Goal: Task Accomplishment & Management: Use online tool/utility

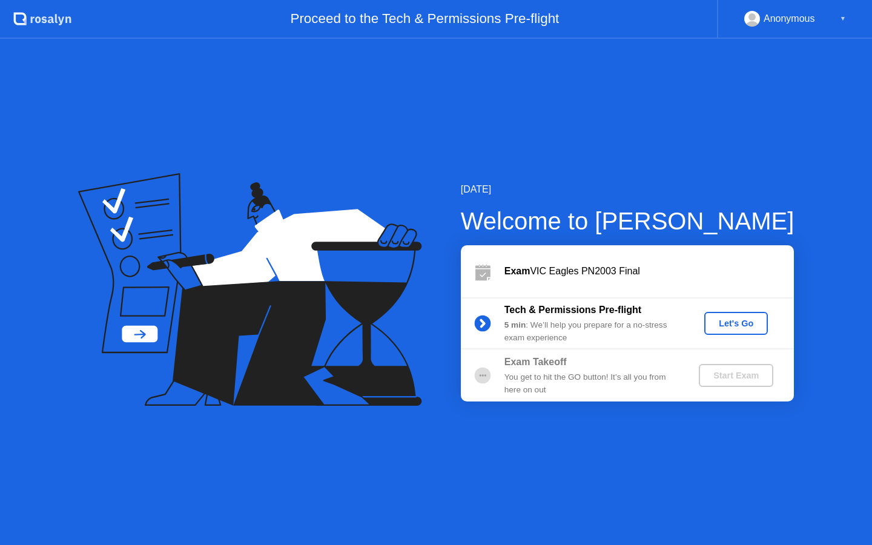
click at [727, 326] on div "Let's Go" at bounding box center [736, 323] width 54 height 10
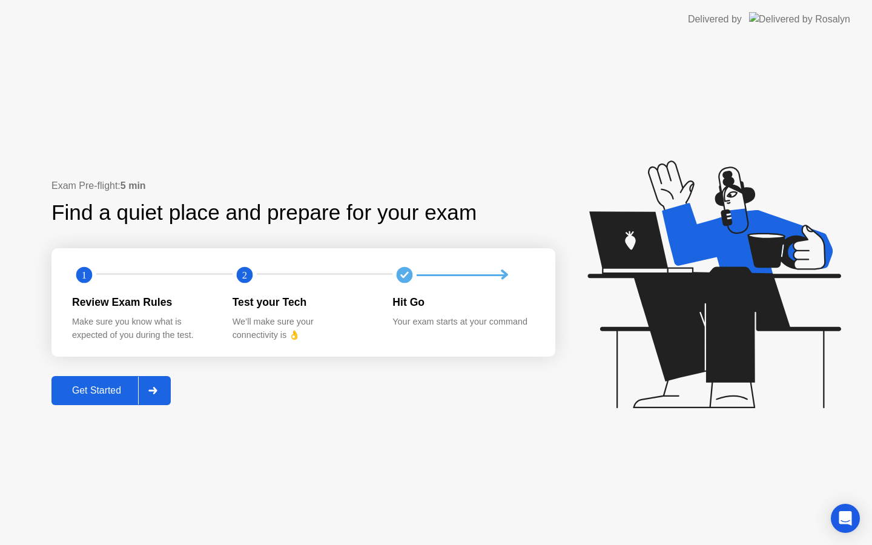
click at [85, 390] on div "Get Started" at bounding box center [96, 390] width 83 height 11
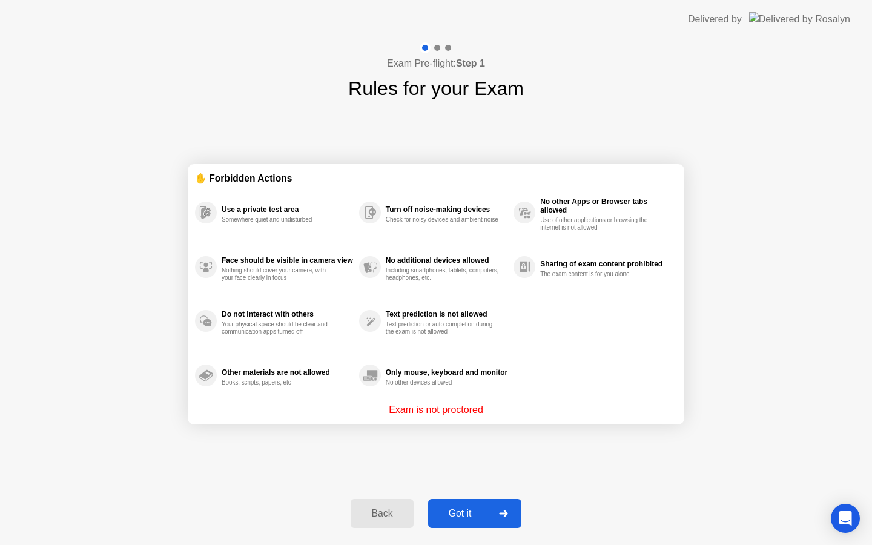
click at [466, 513] on div "Got it" at bounding box center [460, 513] width 57 height 11
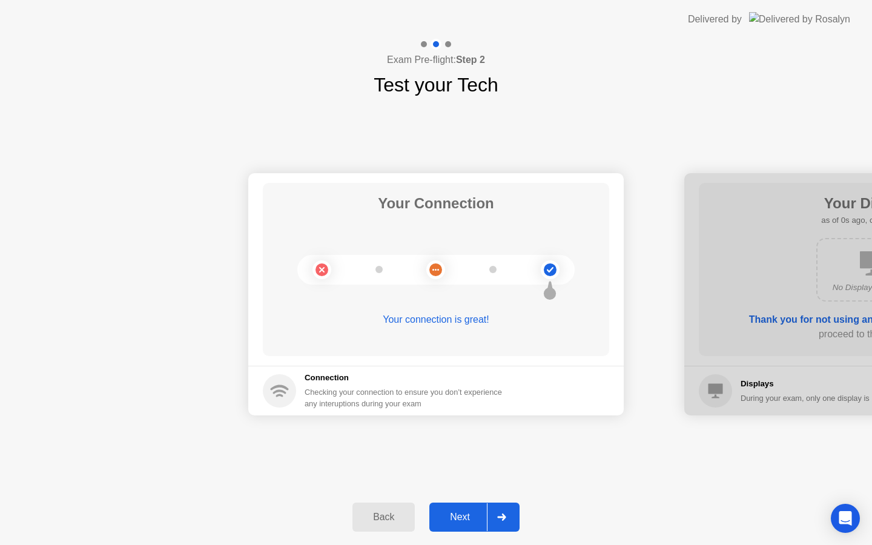
click at [466, 513] on div "Next" at bounding box center [460, 517] width 54 height 11
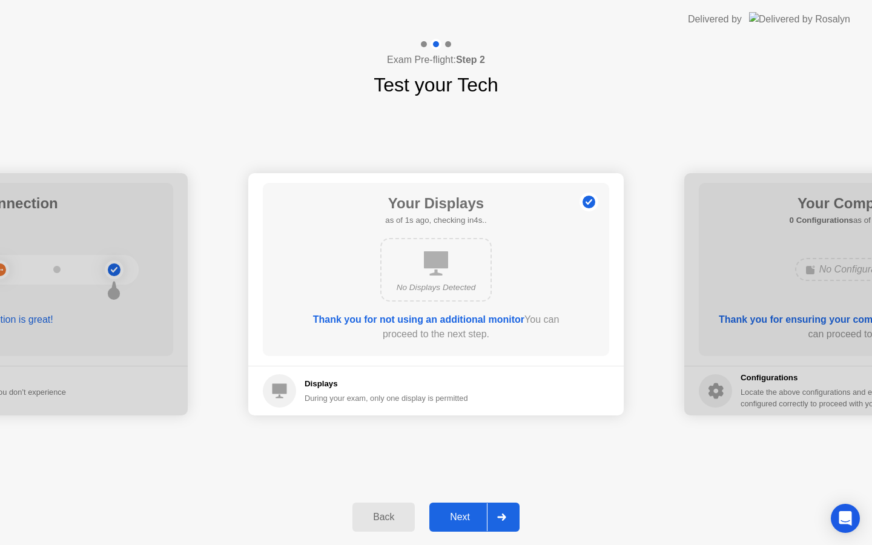
click at [466, 513] on div "Next" at bounding box center [460, 517] width 54 height 11
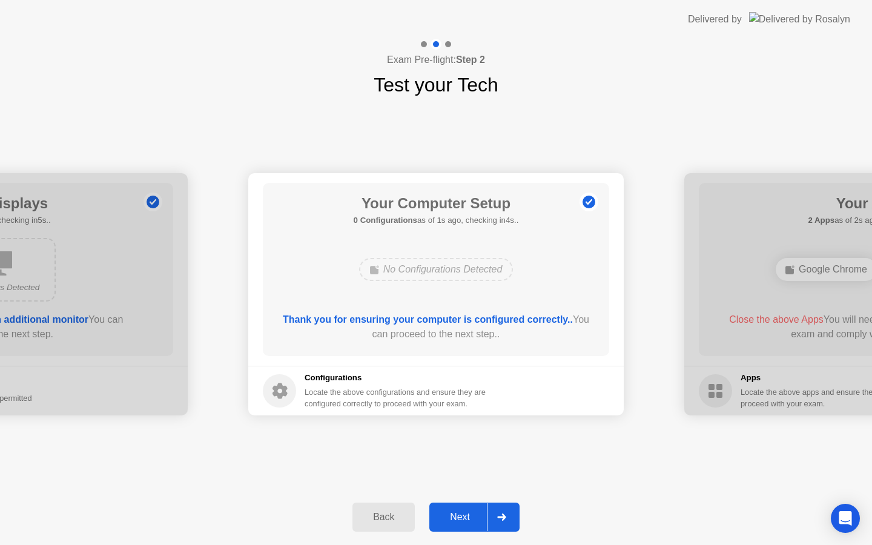
click at [466, 513] on div "Next" at bounding box center [460, 517] width 54 height 11
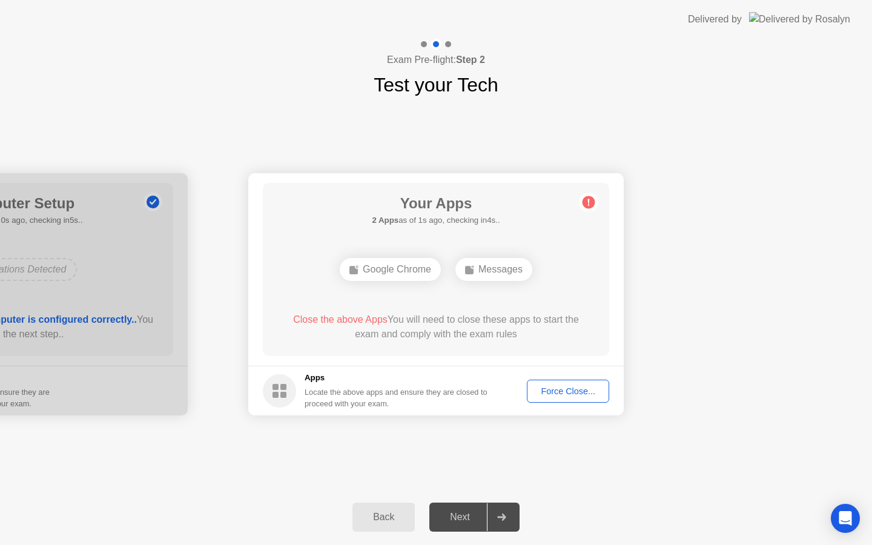
click at [551, 392] on div "Force Close..." at bounding box center [568, 391] width 74 height 10
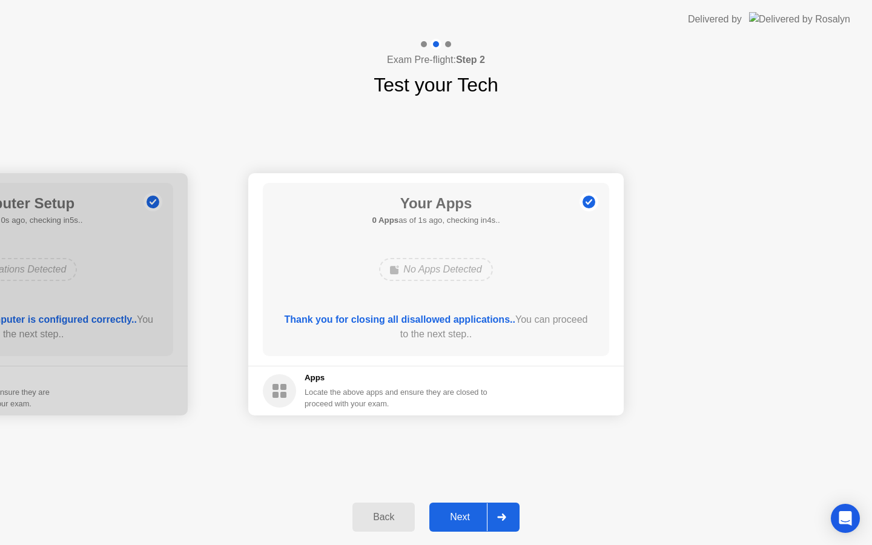
click at [455, 515] on div "Next" at bounding box center [460, 517] width 54 height 11
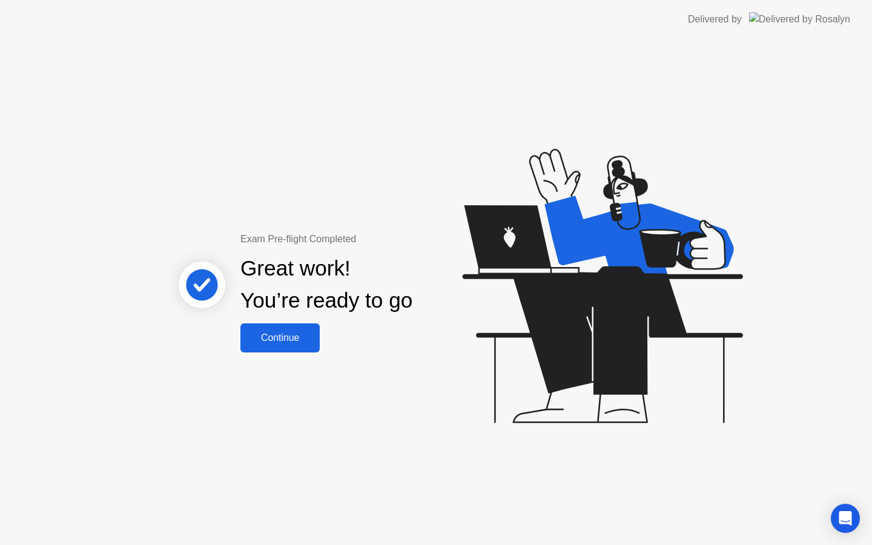
click at [289, 341] on div "Continue" at bounding box center [280, 337] width 72 height 11
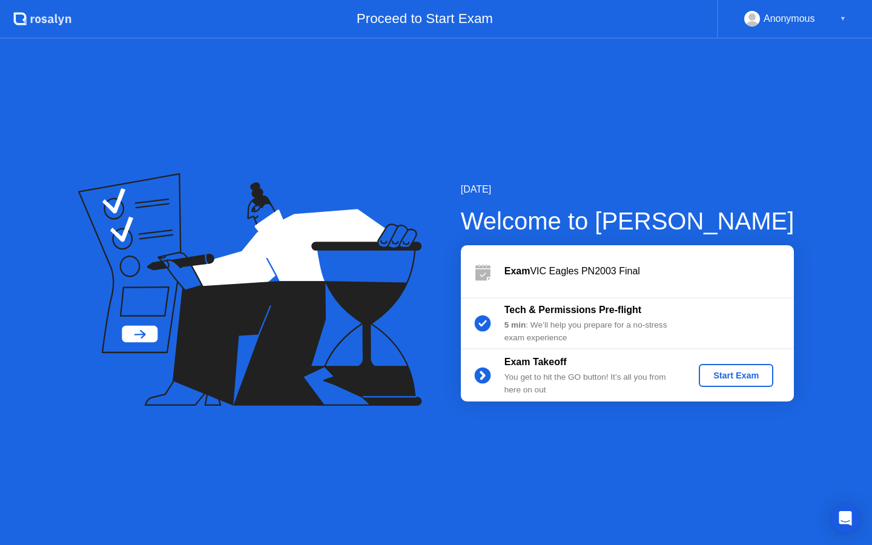
click at [744, 374] on div "Start Exam" at bounding box center [735, 375] width 65 height 10
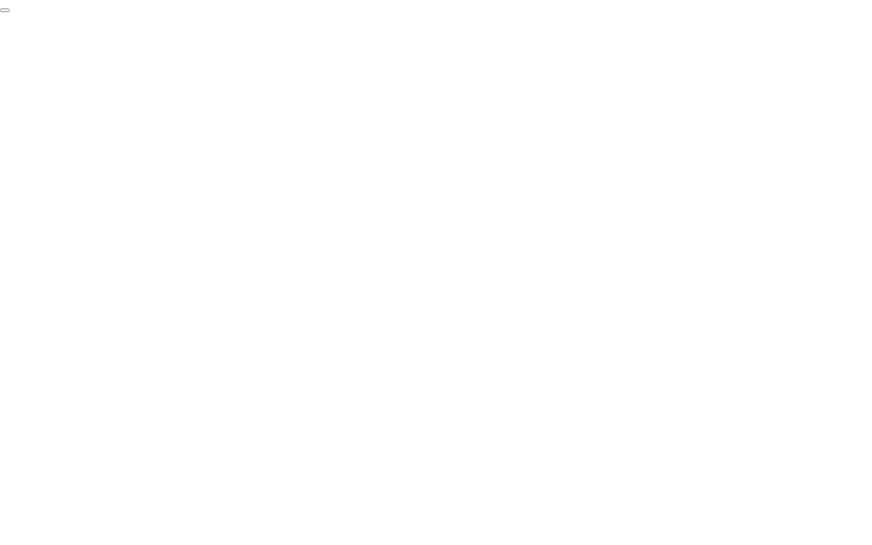
click div "End Proctoring Session"
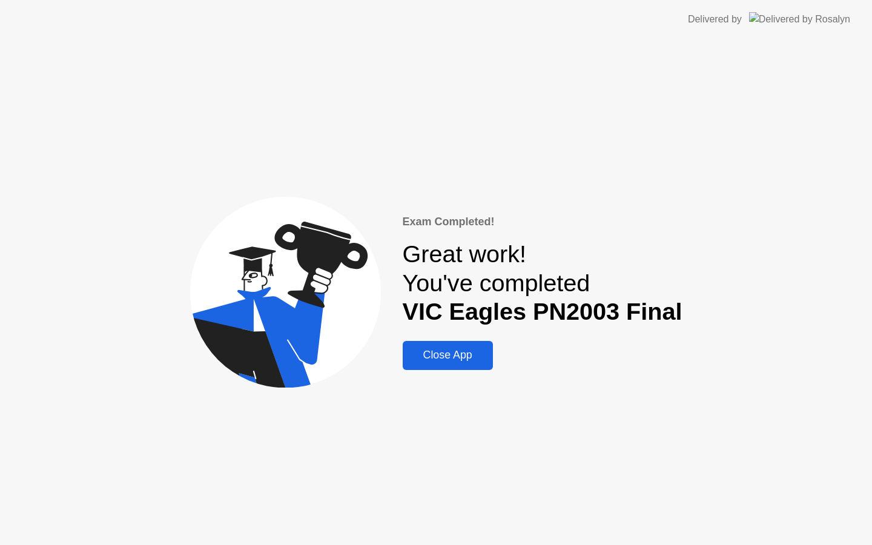
click at [434, 353] on div "Close App" at bounding box center [447, 355] width 83 height 13
